Goal: Use online tool/utility: Utilize a website feature to perform a specific function

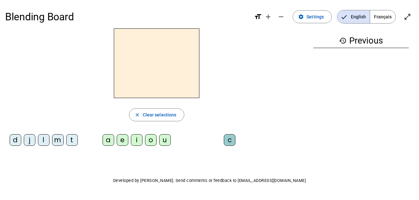
click at [72, 143] on div "t" at bounding box center [72, 140] width 12 height 12
click at [112, 145] on div "a" at bounding box center [109, 140] width 12 height 12
click at [118, 145] on div "e" at bounding box center [123, 140] width 12 height 12
click at [135, 142] on div "i" at bounding box center [137, 140] width 12 height 12
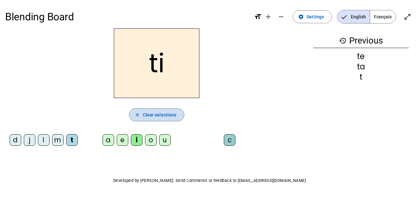
click at [150, 115] on span "Clear selections" at bounding box center [160, 115] width 34 height 8
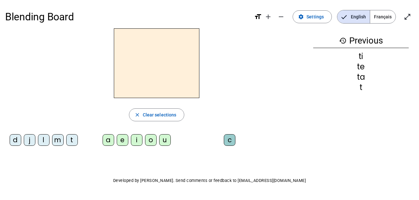
click at [29, 141] on div "j" at bounding box center [30, 140] width 12 height 12
click at [124, 141] on div "e" at bounding box center [123, 140] width 12 height 12
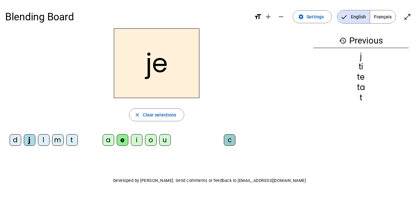
click at [71, 138] on div "t" at bounding box center [72, 140] width 12 height 12
click at [28, 142] on div "j" at bounding box center [30, 140] width 12 height 12
click at [19, 138] on div "d" at bounding box center [16, 140] width 12 height 12
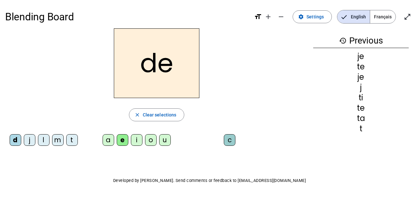
click at [29, 141] on div "j" at bounding box center [30, 140] width 12 height 12
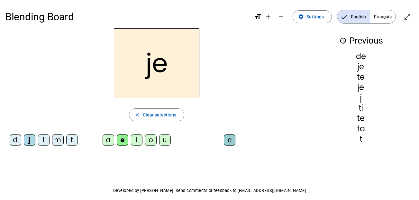
click at [17, 139] on div "d" at bounding box center [16, 140] width 12 height 12
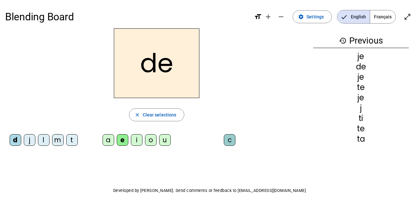
click at [59, 141] on div "m" at bounding box center [58, 140] width 12 height 12
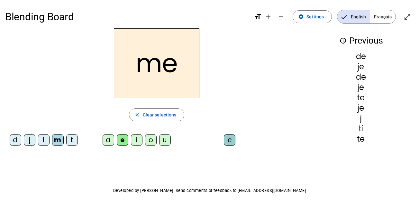
click at [18, 140] on div "d" at bounding box center [16, 140] width 12 height 12
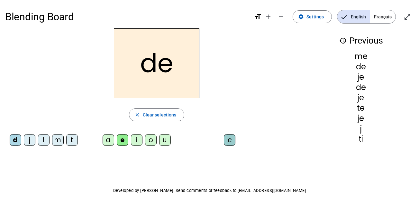
click at [57, 141] on div "m" at bounding box center [58, 140] width 12 height 12
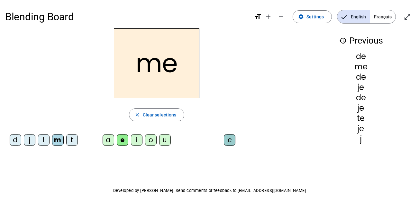
click at [108, 142] on div "a" at bounding box center [109, 140] width 12 height 12
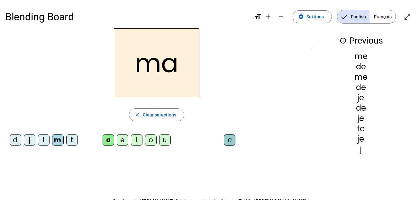
click at [329, 140] on div "je" at bounding box center [362, 139] width 96 height 8
click at [47, 141] on div "l" at bounding box center [44, 140] width 12 height 12
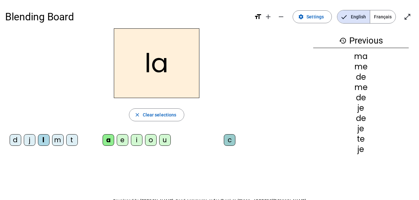
click at [226, 143] on div "c" at bounding box center [230, 140] width 12 height 12
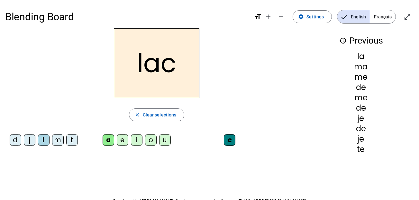
click at [74, 142] on div "t" at bounding box center [72, 140] width 12 height 12
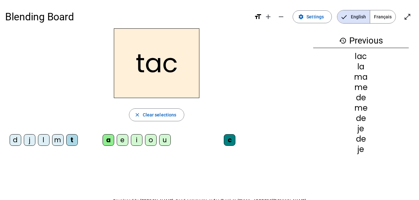
click at [166, 139] on div "u" at bounding box center [165, 140] width 12 height 12
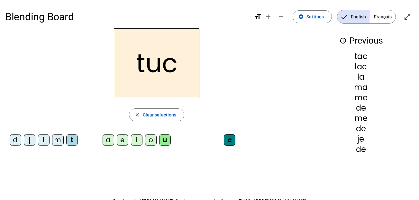
click at [17, 142] on div "d" at bounding box center [16, 140] width 12 height 12
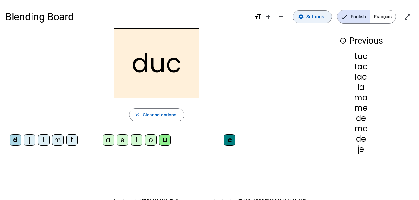
click at [314, 15] on span "Settings" at bounding box center [315, 17] width 17 height 8
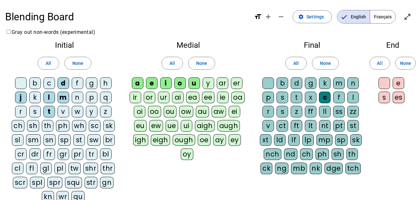
click at [269, 83] on div at bounding box center [269, 83] width 12 height 12
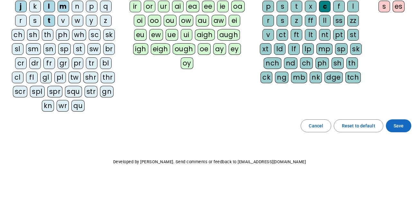
click at [396, 127] on span "Save" at bounding box center [399, 126] width 10 height 8
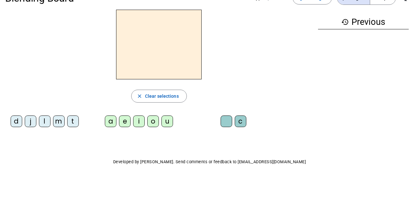
scroll to position [19, 0]
click at [14, 124] on div "d" at bounding box center [17, 121] width 12 height 12
click at [170, 118] on div "u" at bounding box center [168, 121] width 12 height 12
click at [171, 134] on div "Blending Board format_size add remove settings Settings English Français open_i…" at bounding box center [209, 90] width 419 height 218
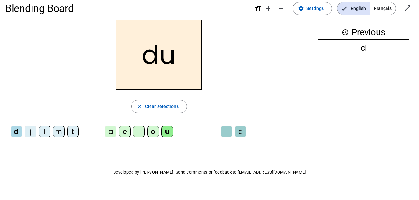
scroll to position [8, 0]
click at [126, 136] on div "e" at bounding box center [125, 132] width 12 height 12
click at [31, 133] on div "j" at bounding box center [31, 132] width 12 height 12
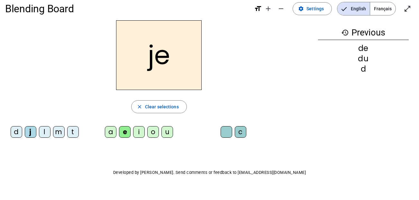
click at [19, 131] on div "d" at bounding box center [17, 132] width 12 height 12
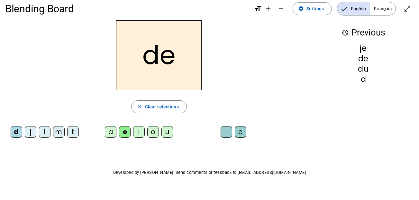
click at [26, 137] on div "j" at bounding box center [31, 132] width 12 height 12
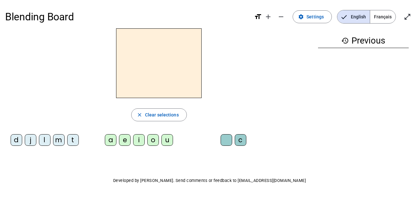
scroll to position [8, 0]
